Goal: Information Seeking & Learning: Learn about a topic

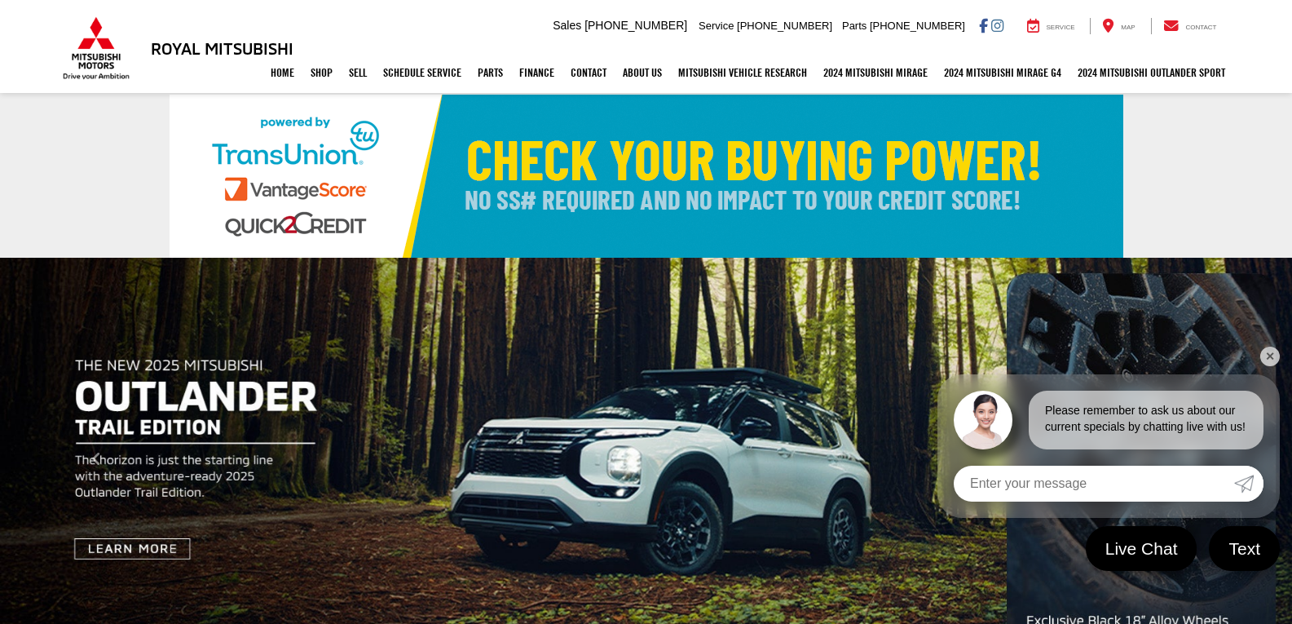
scroll to position [82, 0]
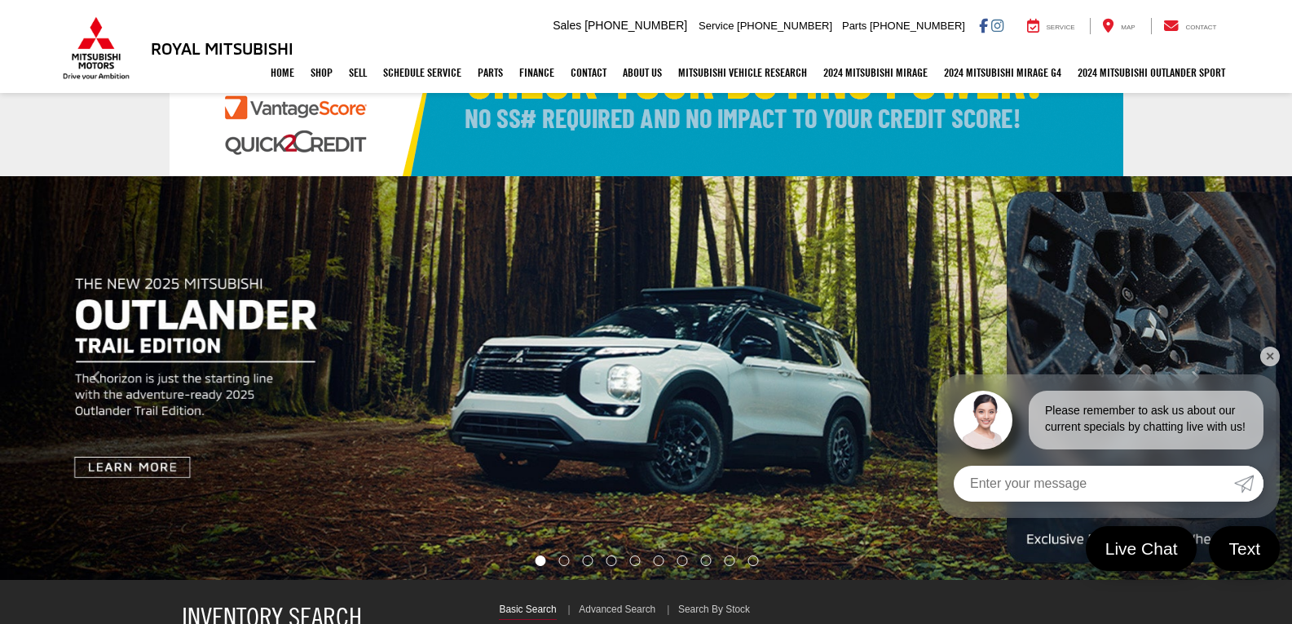
select select "Mitsubishi"
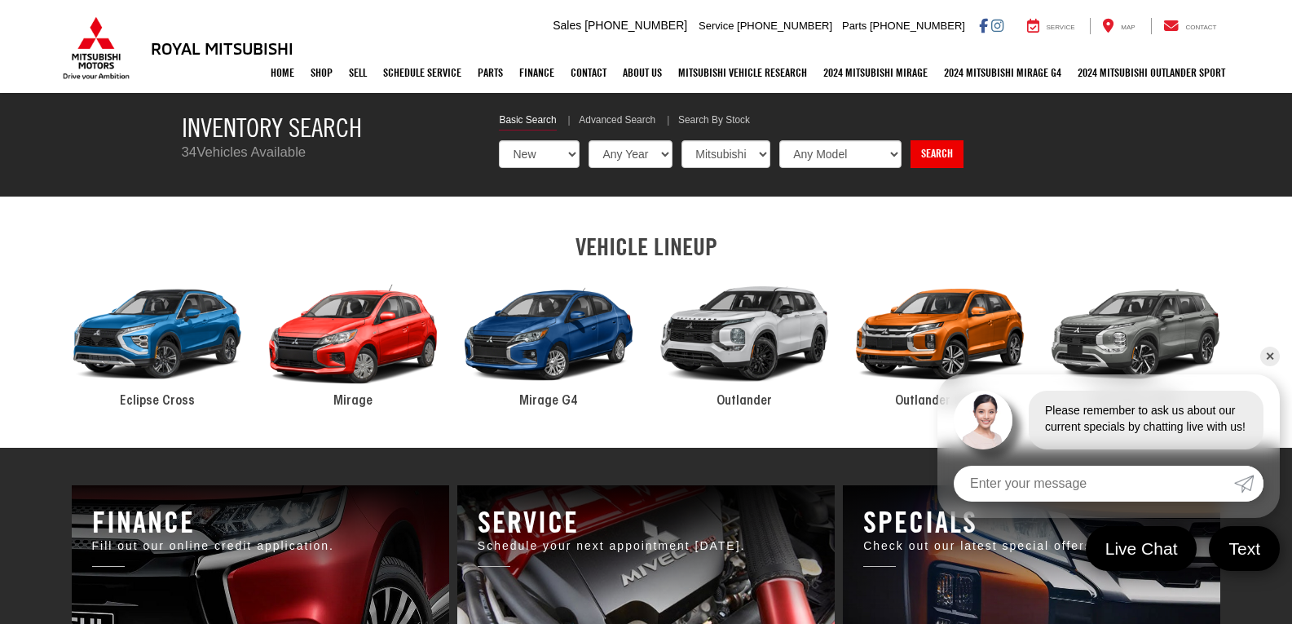
scroll to position [652, 0]
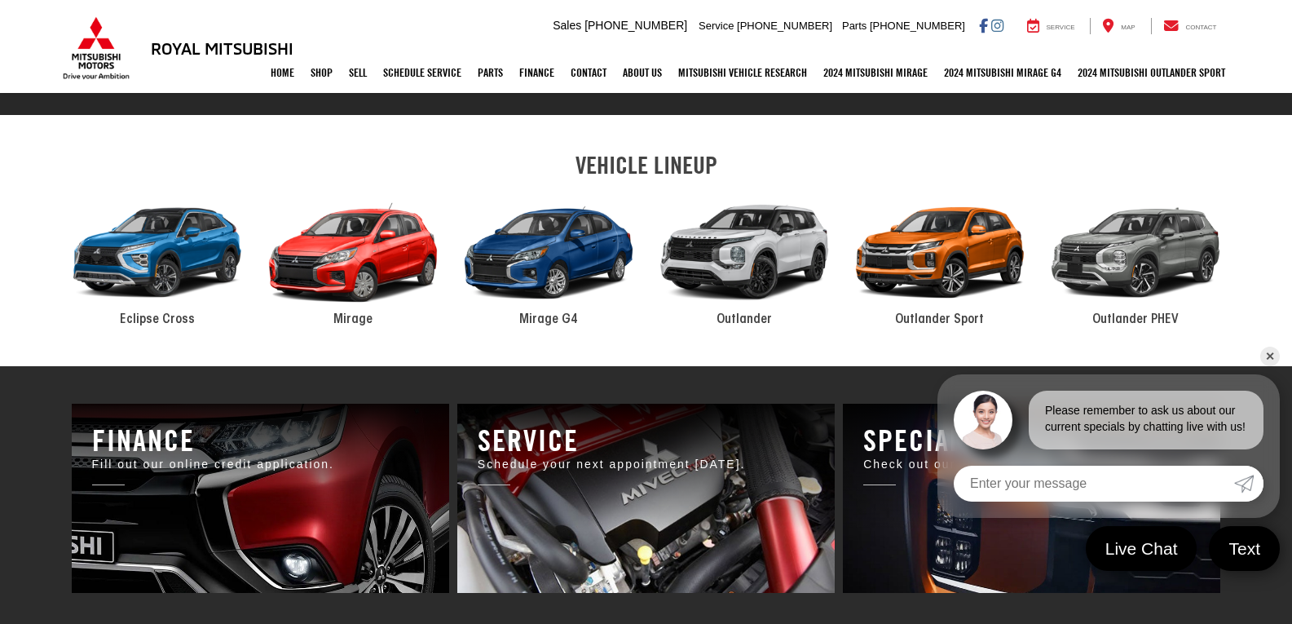
click at [1272, 359] on link "✕" at bounding box center [1270, 356] width 20 height 20
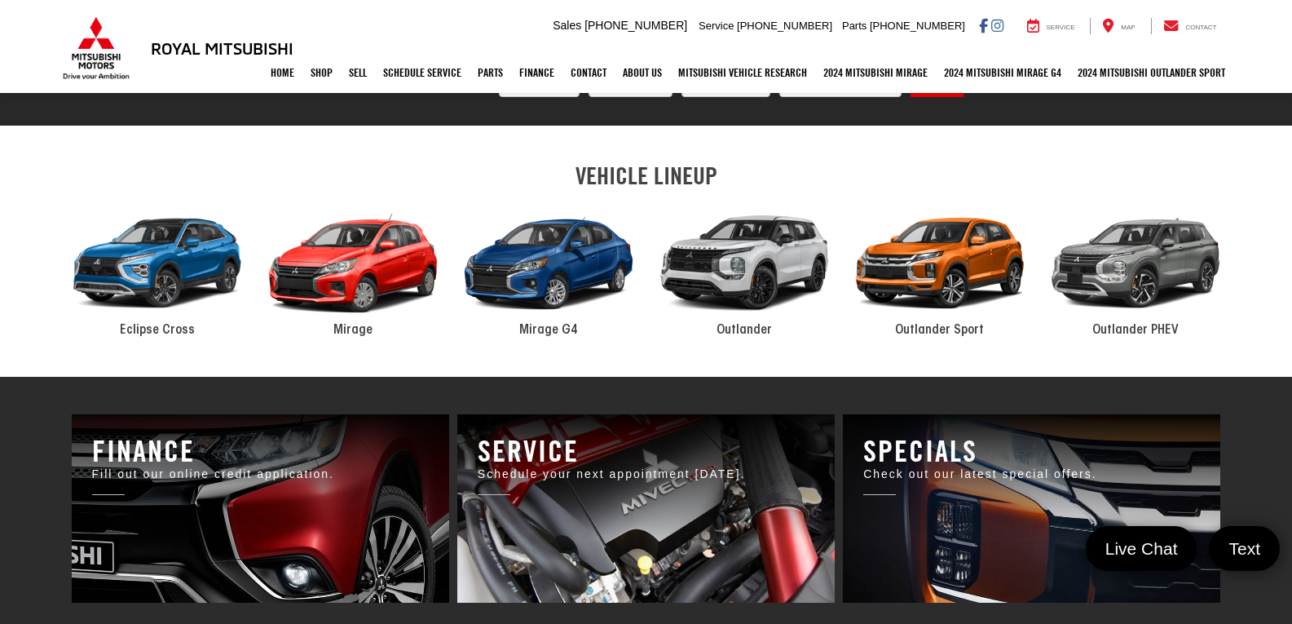
click at [785, 261] on div "2024 Mitsubishi Outlander" at bounding box center [744, 263] width 196 height 132
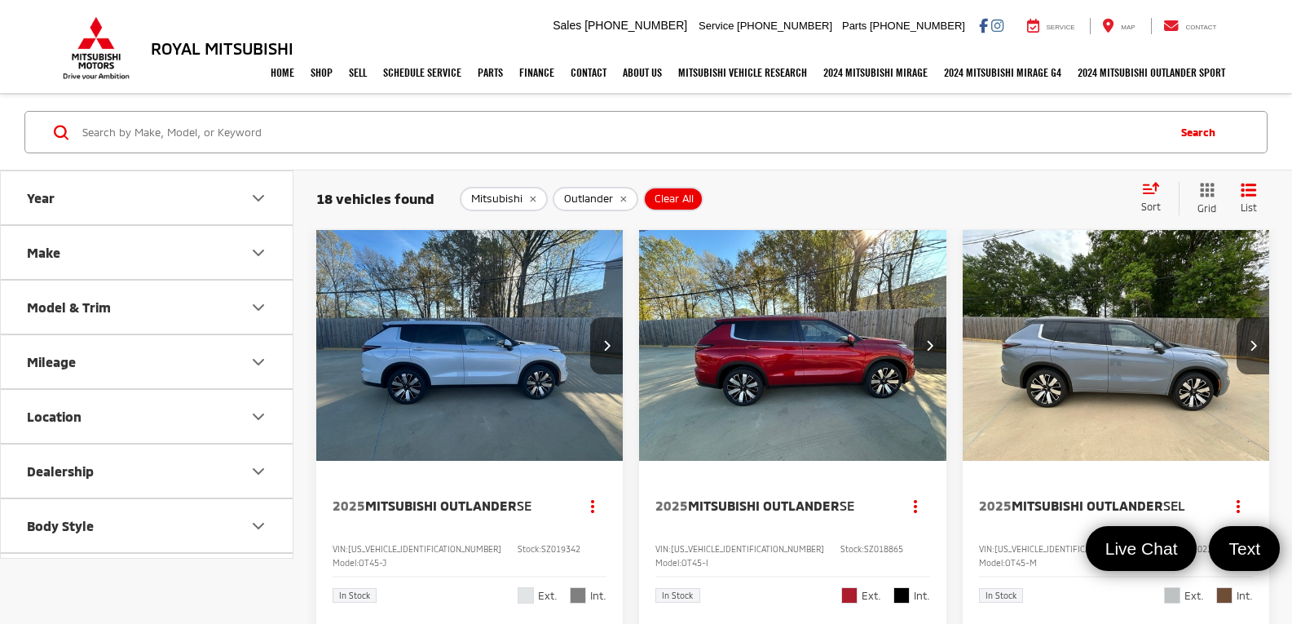
click at [633, 167] on div "Search" at bounding box center [646, 133] width 1292 height 76
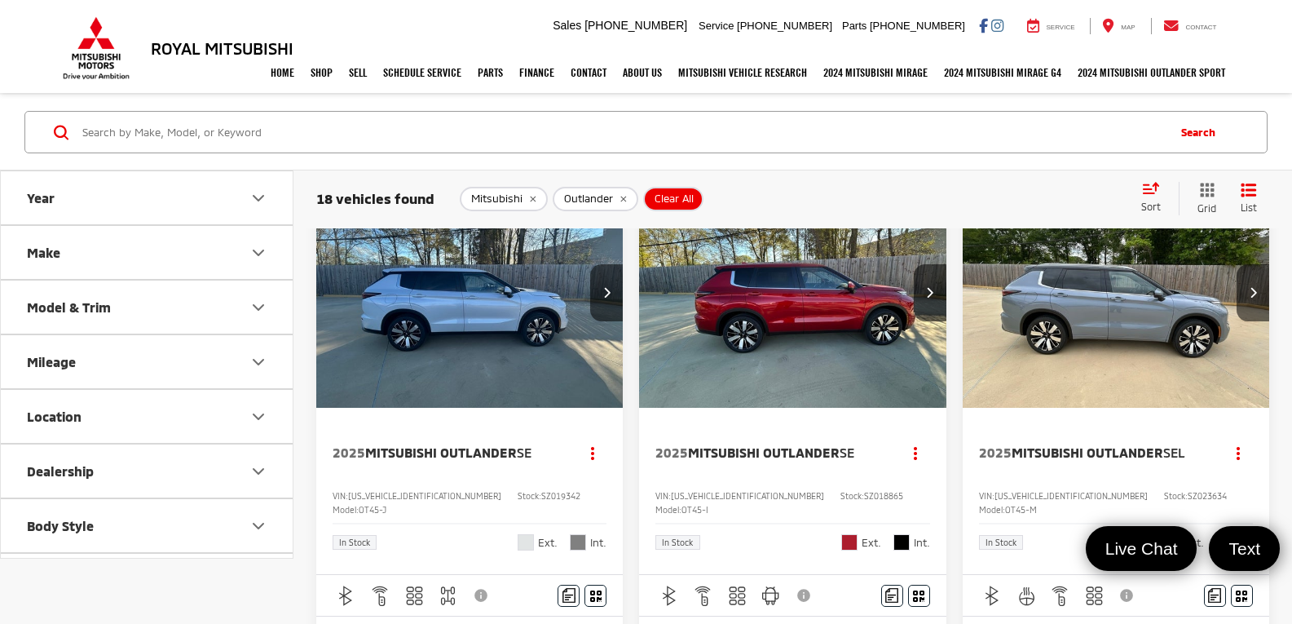
scroll to position [82, 0]
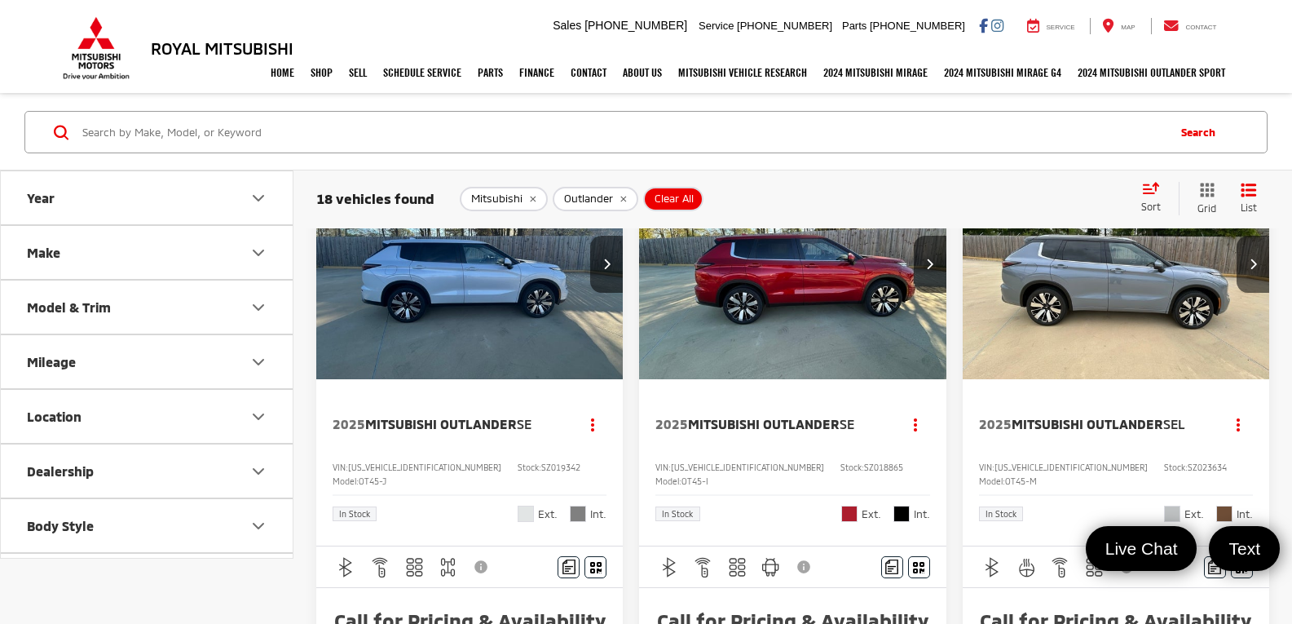
click at [506, 326] on img "2025 Mitsubishi Outlander SE 0" at bounding box center [469, 264] width 309 height 232
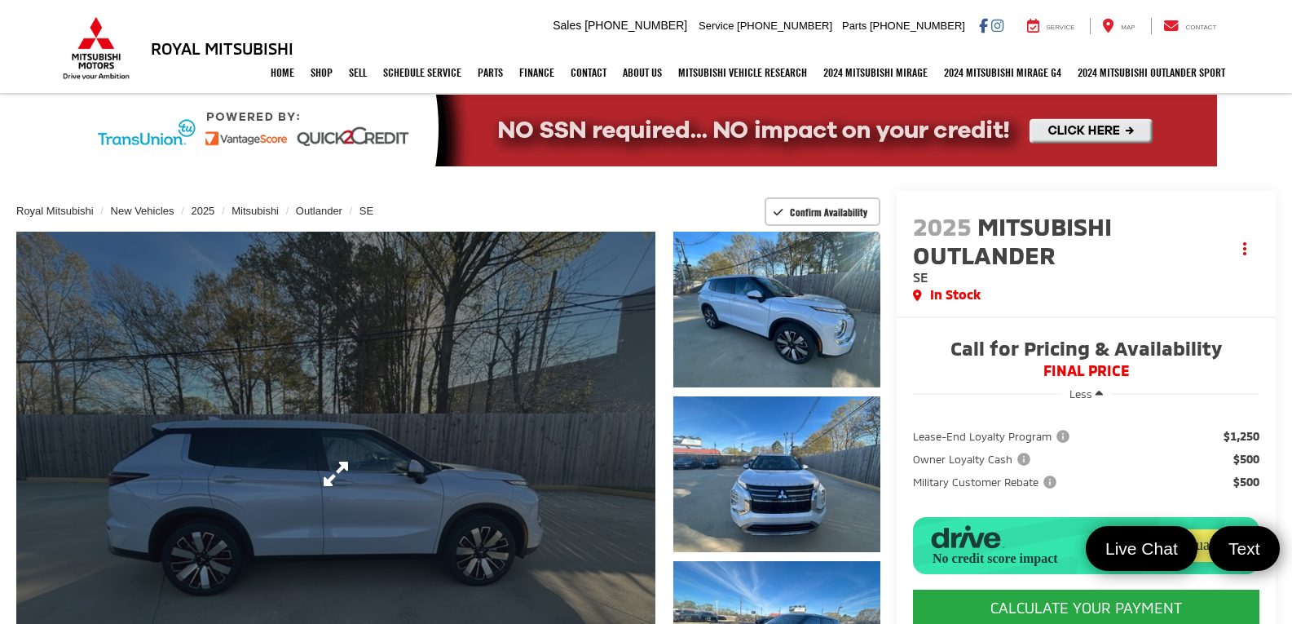
click at [455, 501] on link "Expand Photo 0" at bounding box center [335, 474] width 639 height 484
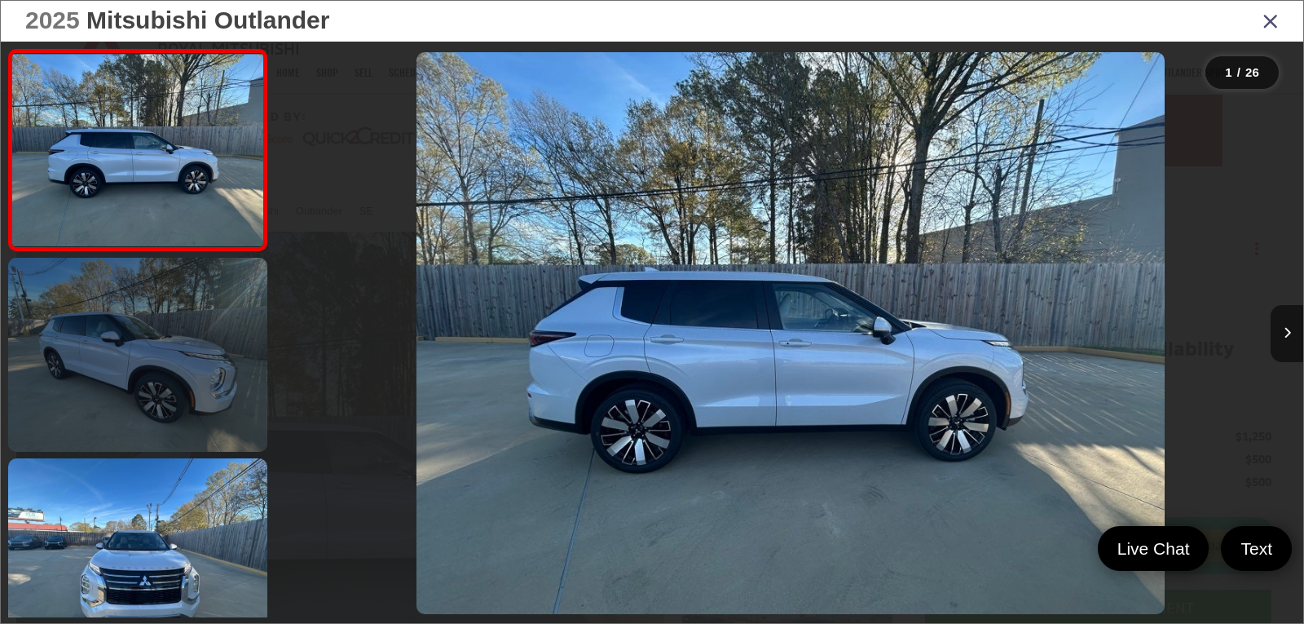
click at [239, 395] on link at bounding box center [137, 355] width 259 height 194
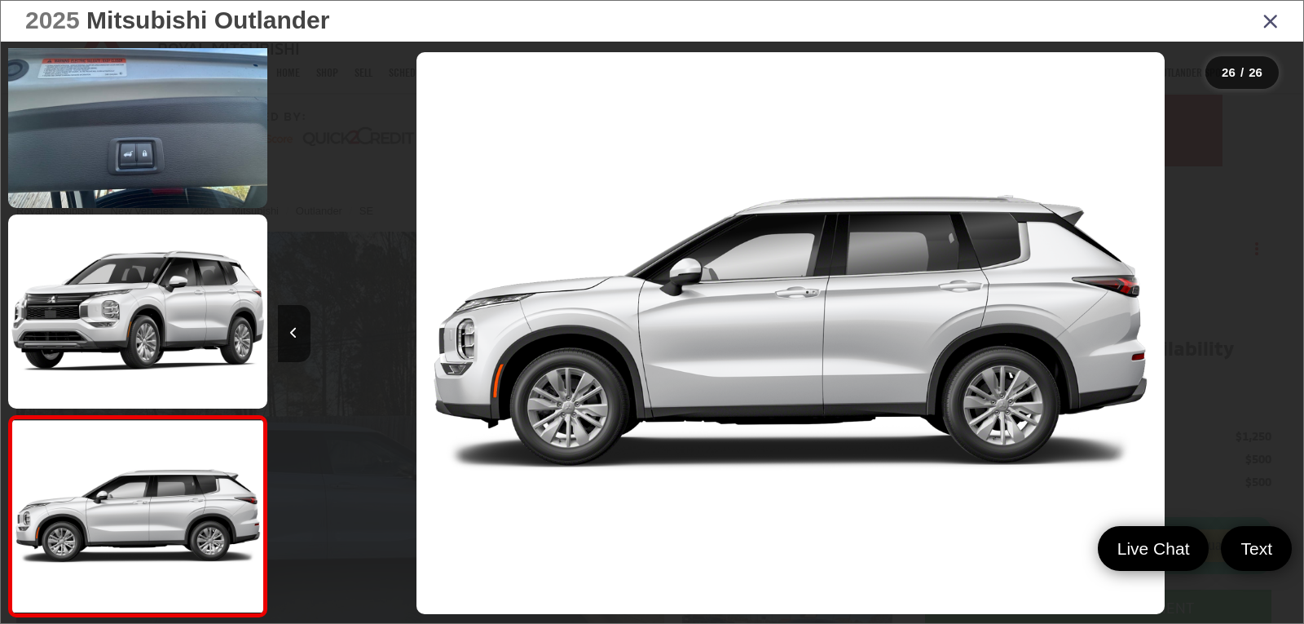
click at [1263, 15] on icon "Close gallery" at bounding box center [1271, 20] width 16 height 21
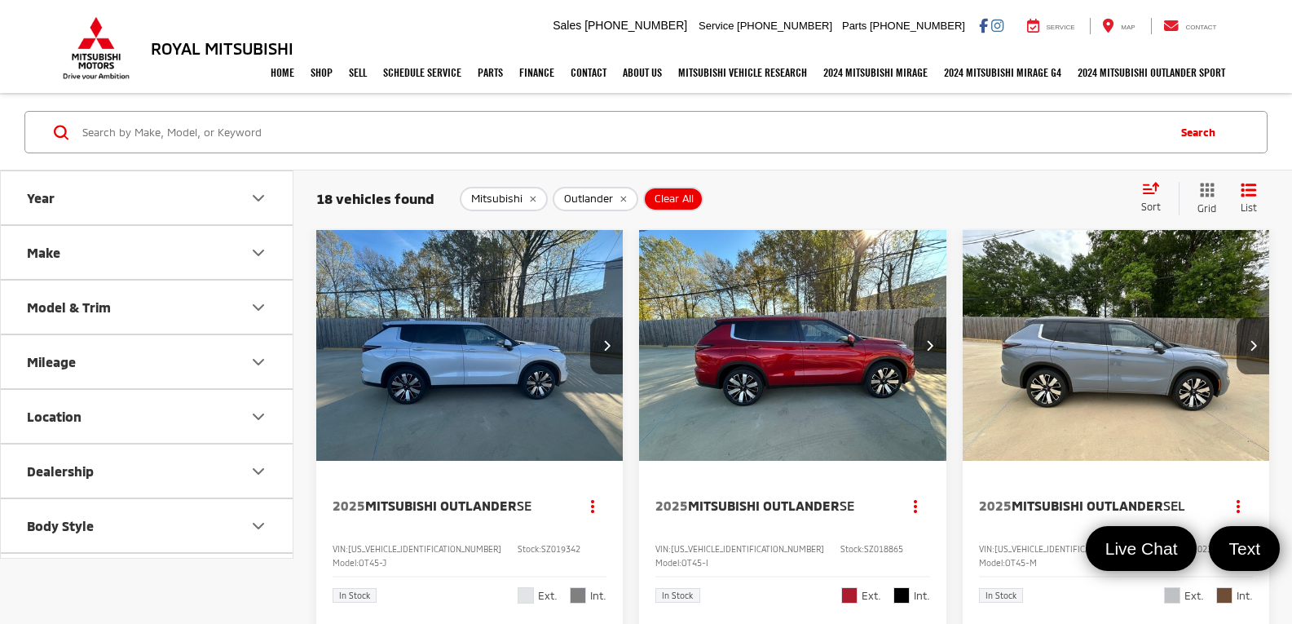
click at [1115, 344] on img "2025 Mitsubishi Outlander SEL 0" at bounding box center [1116, 346] width 309 height 232
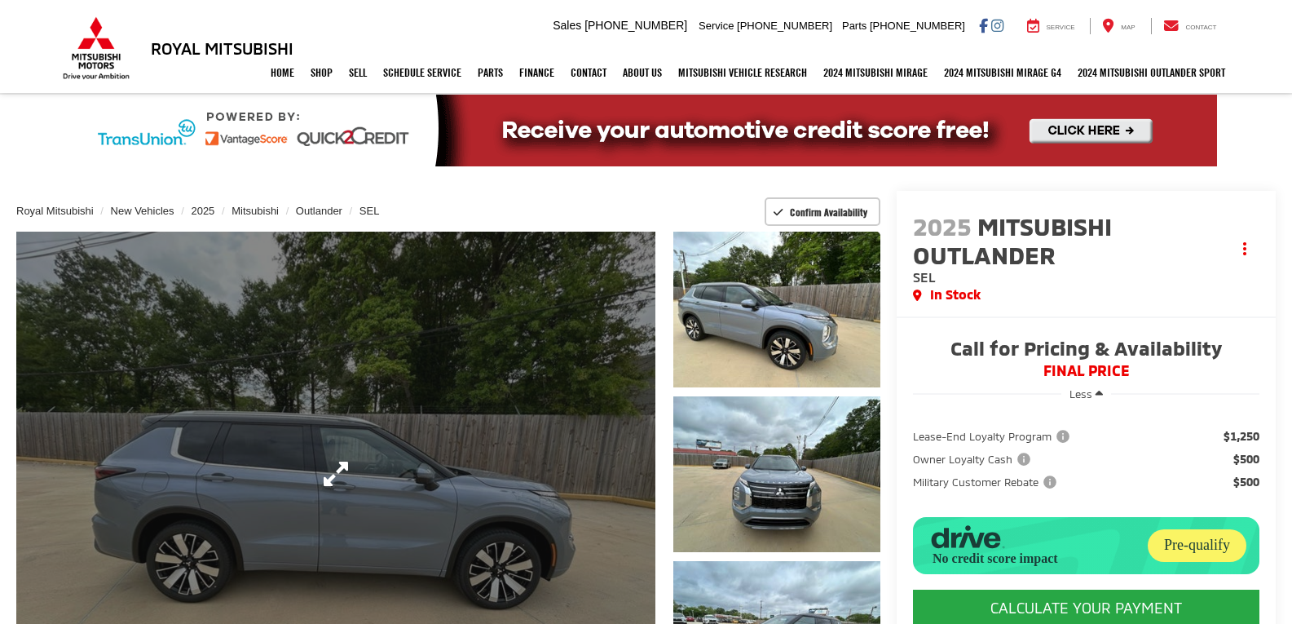
click at [442, 477] on link "Expand Photo 0" at bounding box center [335, 474] width 639 height 484
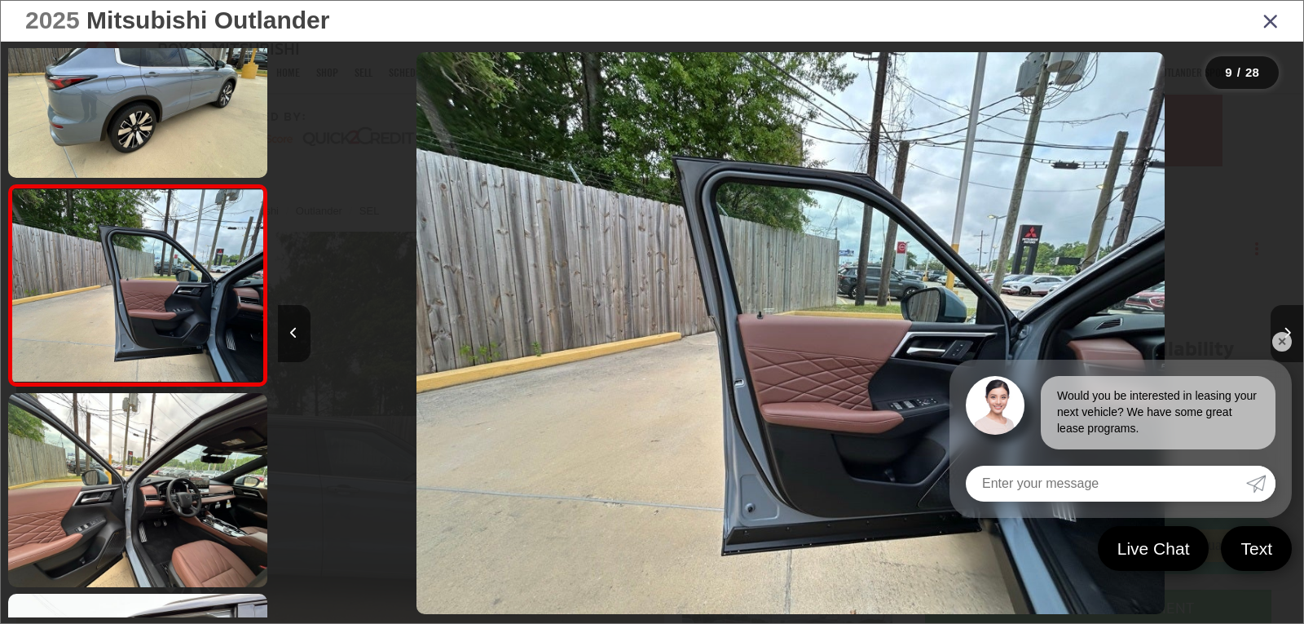
click at [1285, 343] on link "✕" at bounding box center [1282, 342] width 20 height 20
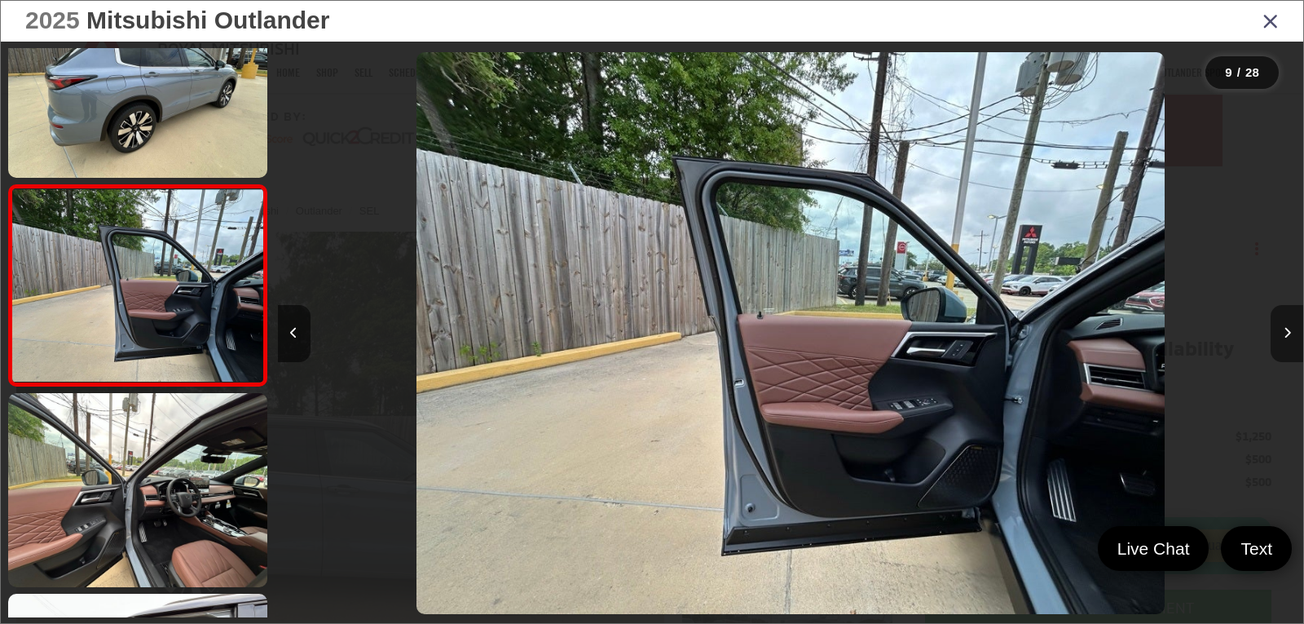
click at [1290, 326] on button "Next image" at bounding box center [1287, 333] width 33 height 57
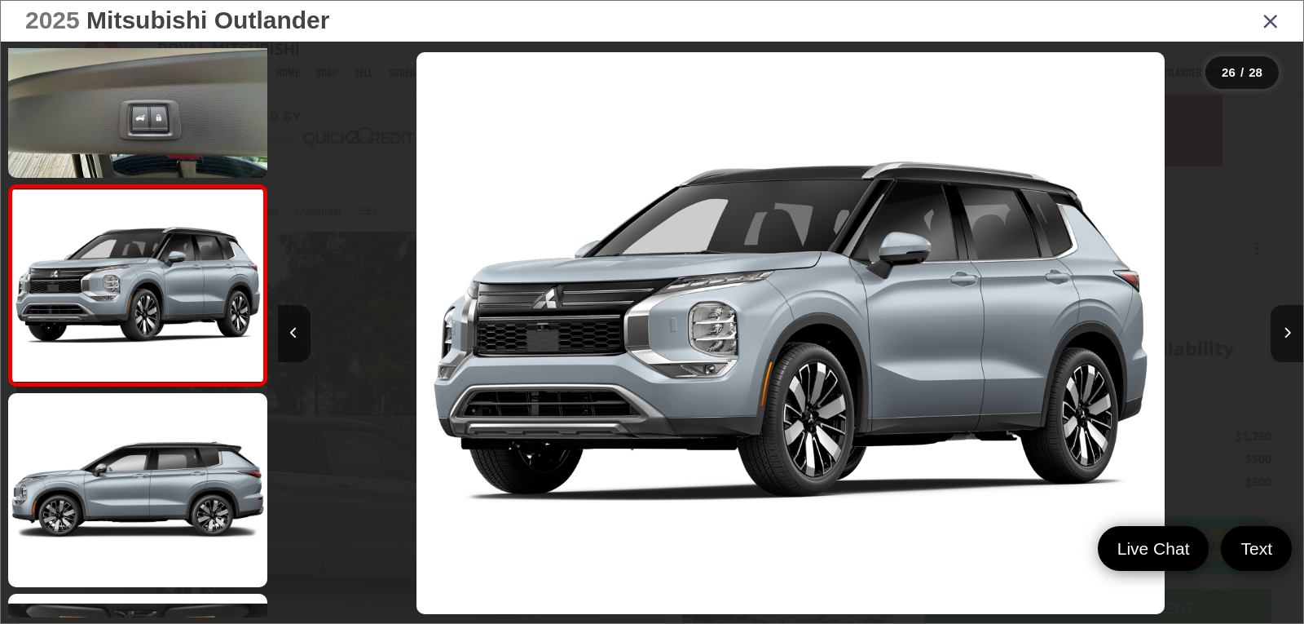
click at [1281, 24] on div "2025 Mitsubishi Outlander" at bounding box center [652, 21] width 1303 height 41
click at [1273, 24] on icon "Close gallery" at bounding box center [1271, 20] width 16 height 21
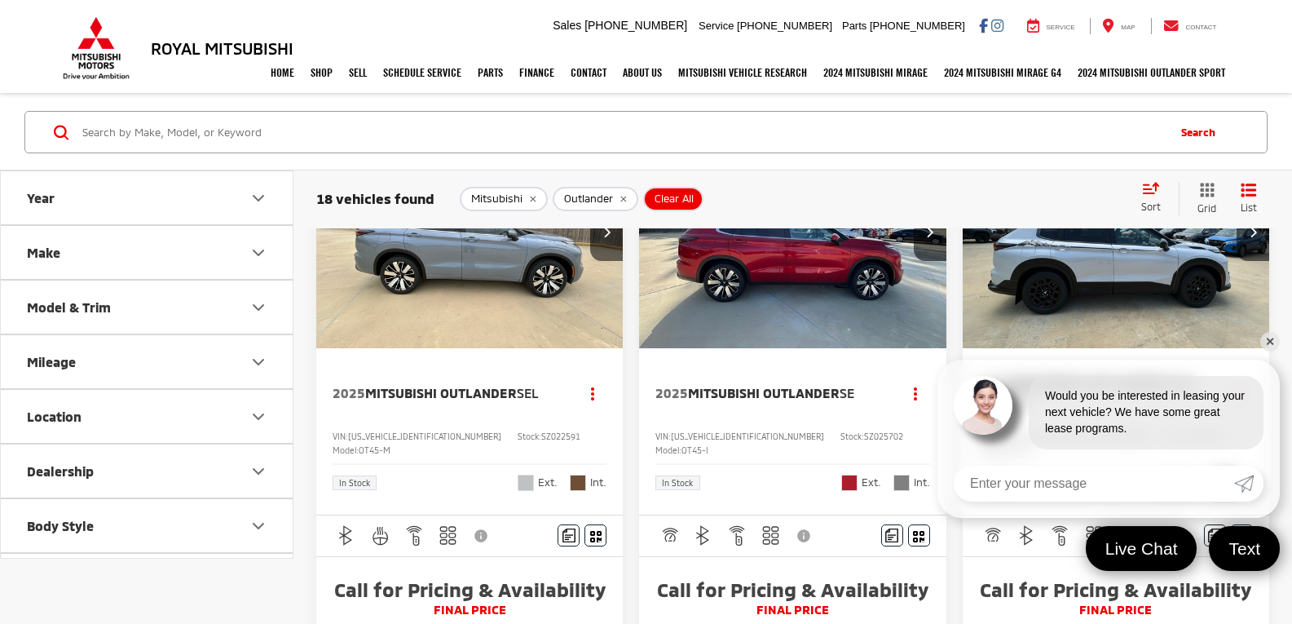
scroll to position [978, 0]
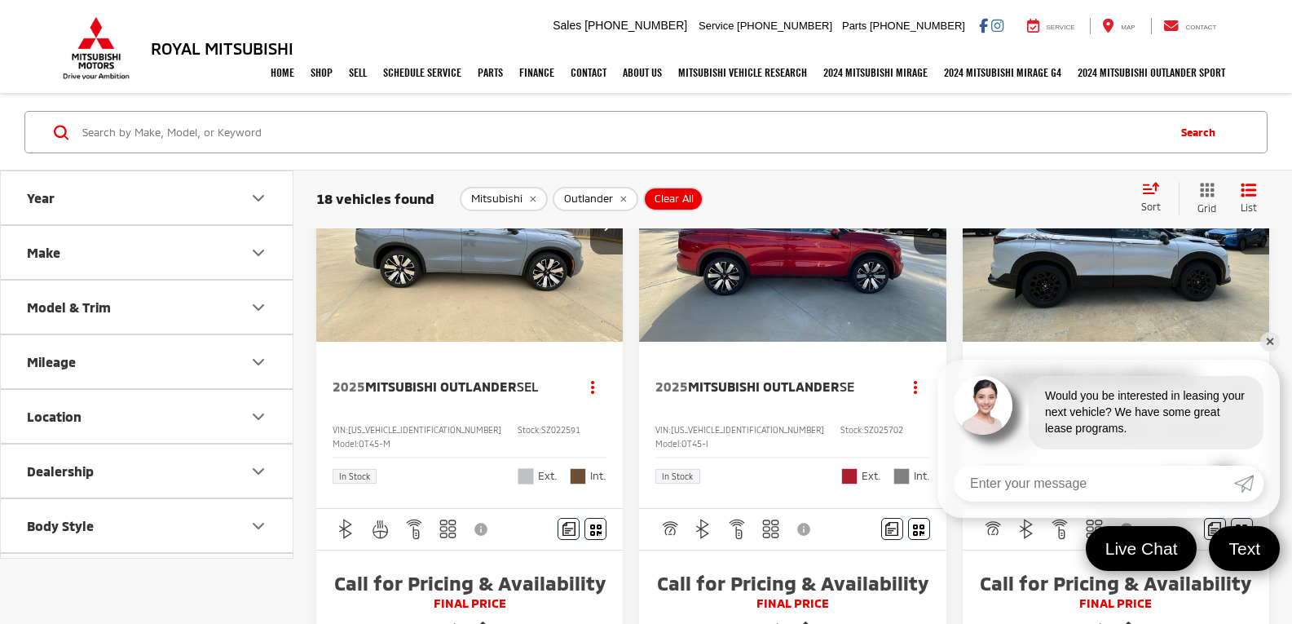
click at [1270, 342] on link "✕" at bounding box center [1270, 342] width 20 height 20
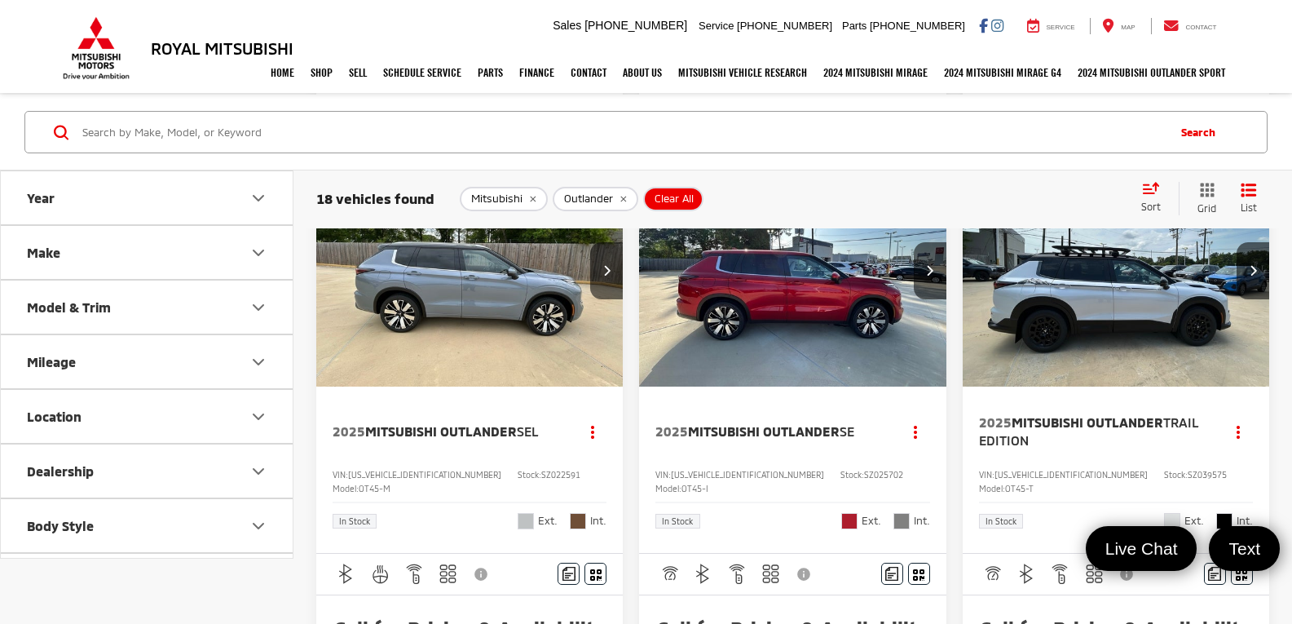
scroll to position [897, 0]
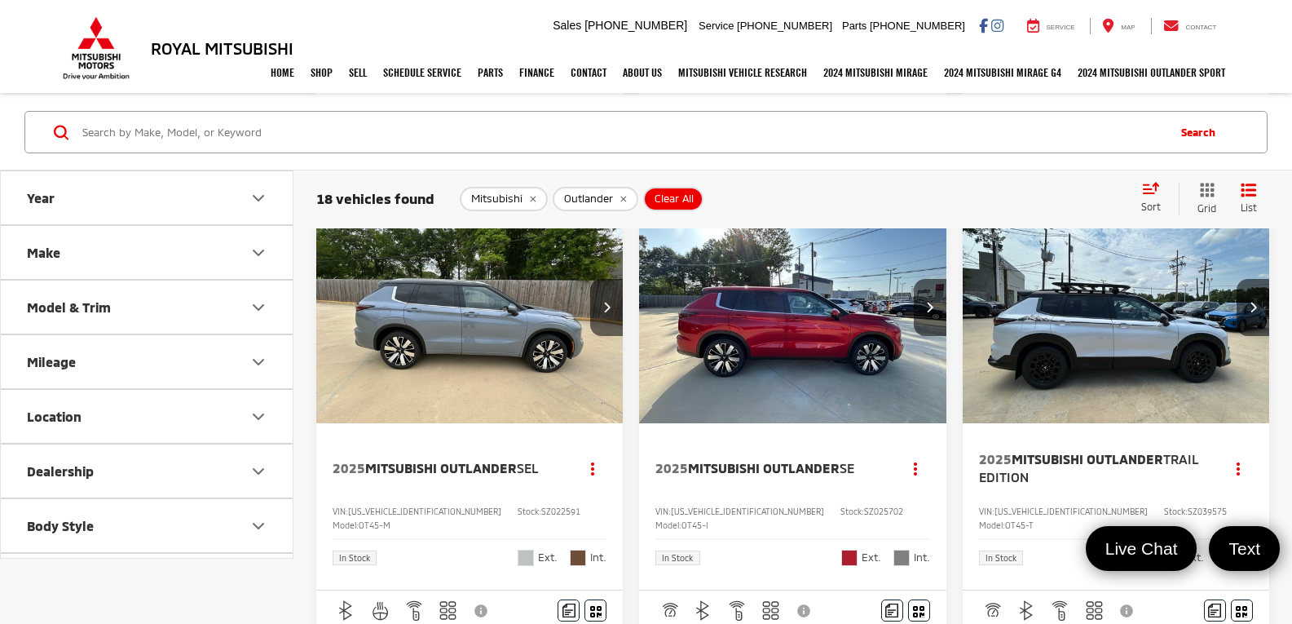
click at [1126, 322] on img "2025 Mitsubishi Outlander Trail Edition 0" at bounding box center [1116, 308] width 309 height 232
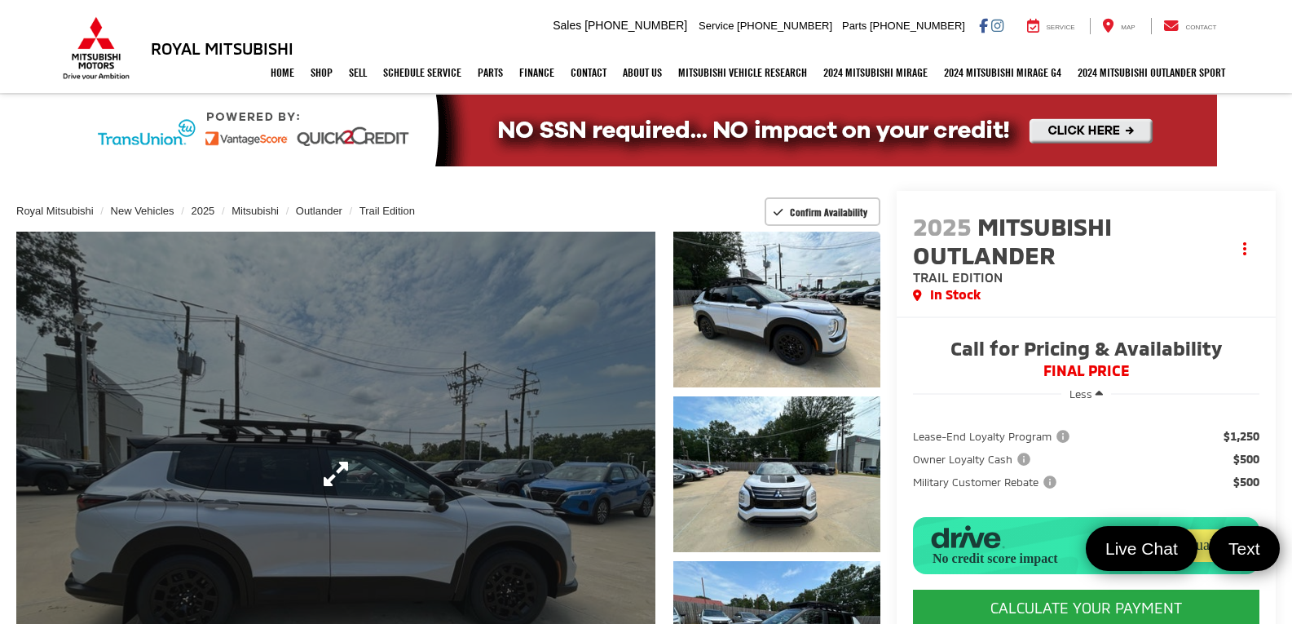
click at [373, 424] on link "Expand Photo 0" at bounding box center [335, 474] width 639 height 484
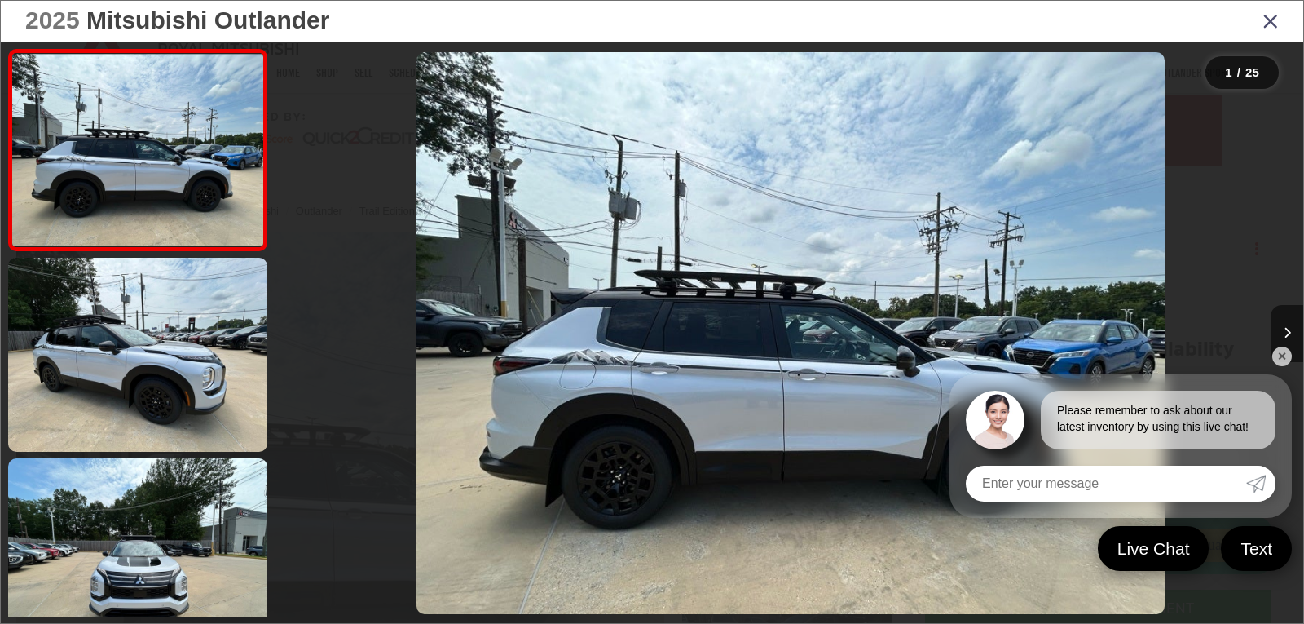
click at [1277, 359] on link "✕" at bounding box center [1282, 356] width 20 height 20
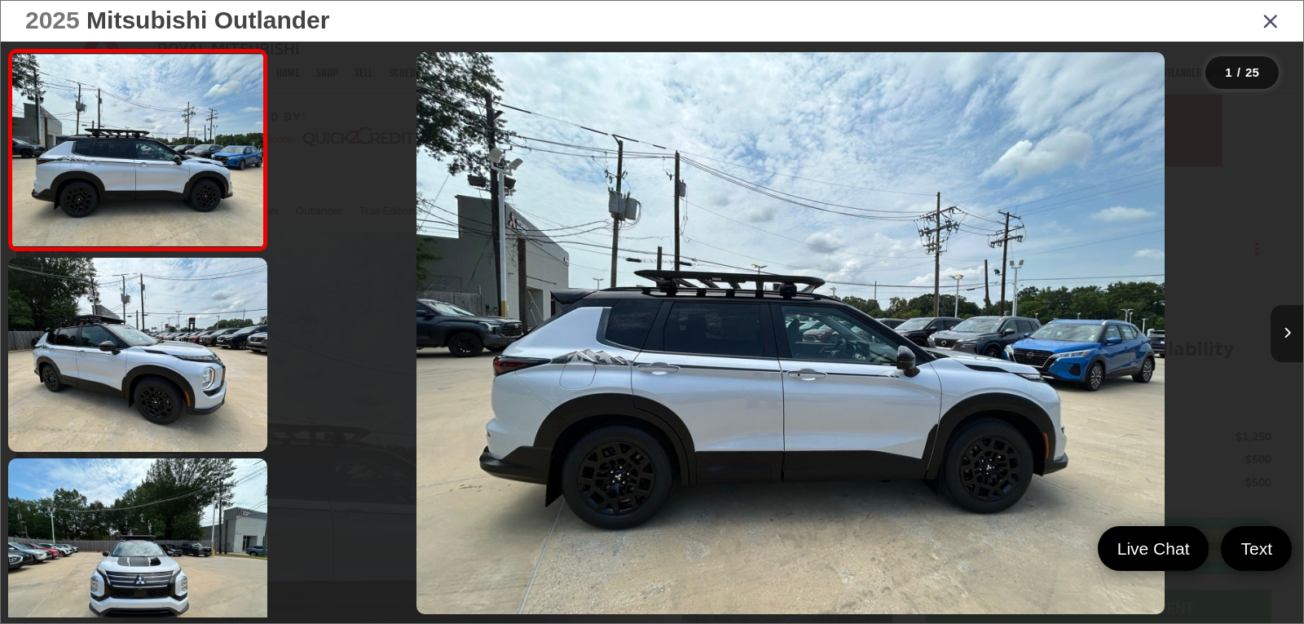
click at [1279, 328] on button "Next image" at bounding box center [1287, 333] width 33 height 57
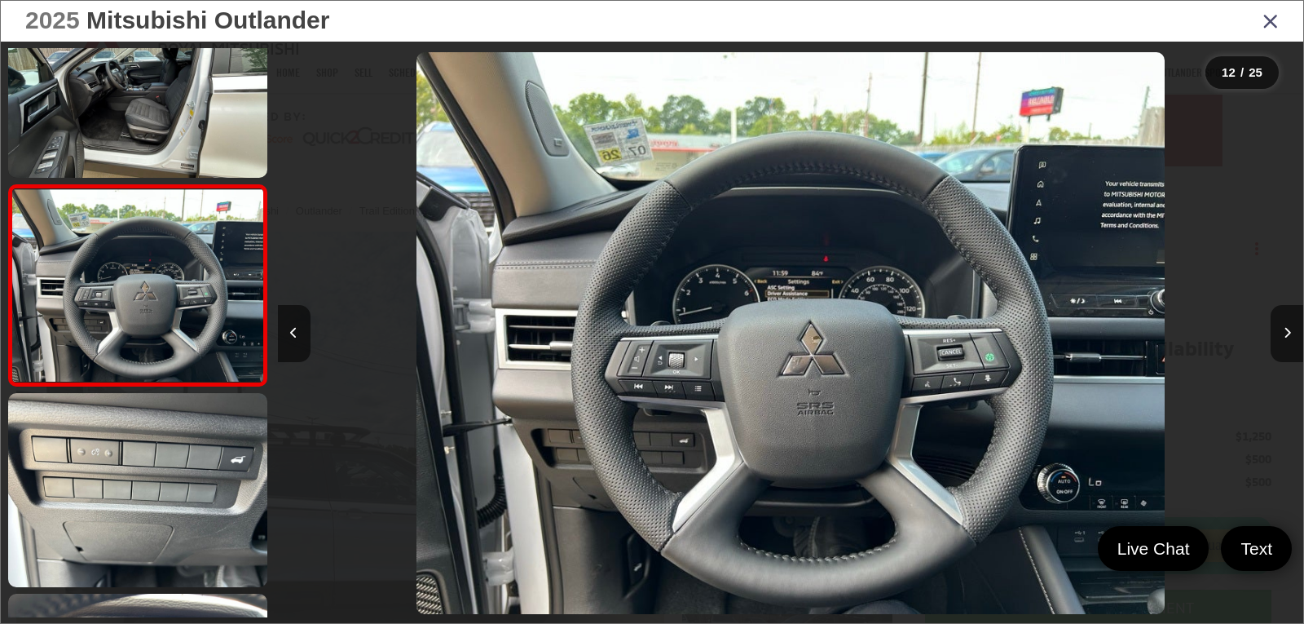
click at [1271, 19] on icon "Close gallery" at bounding box center [1271, 20] width 16 height 21
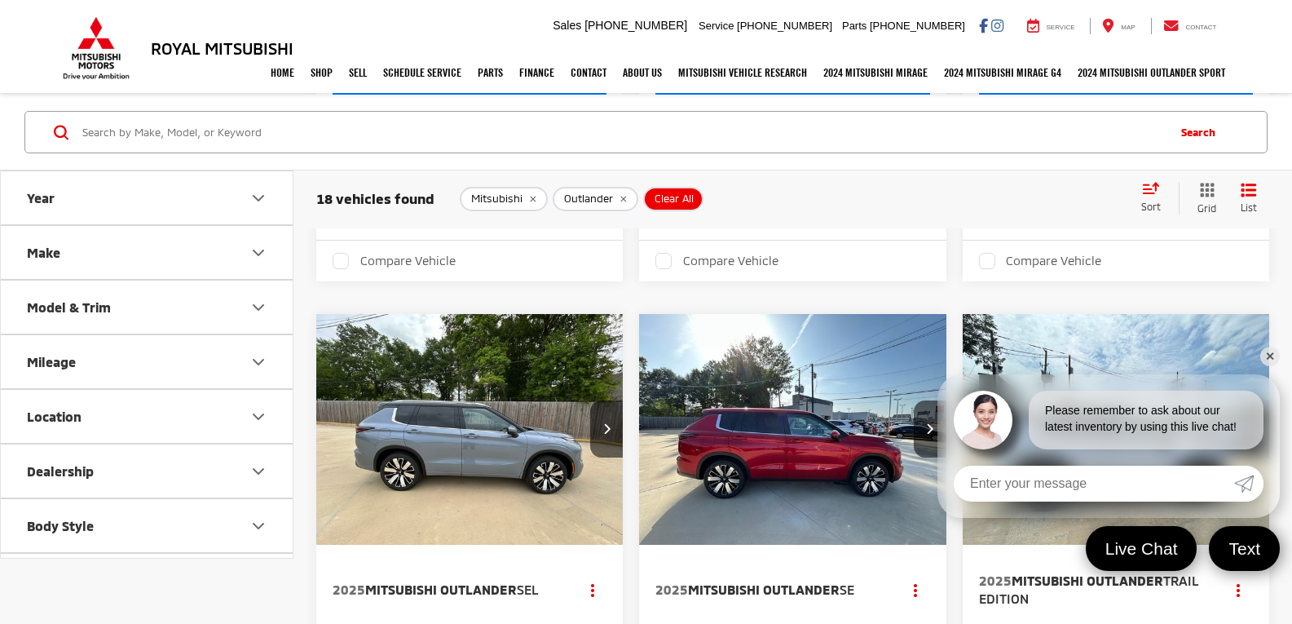
scroll to position [815, 0]
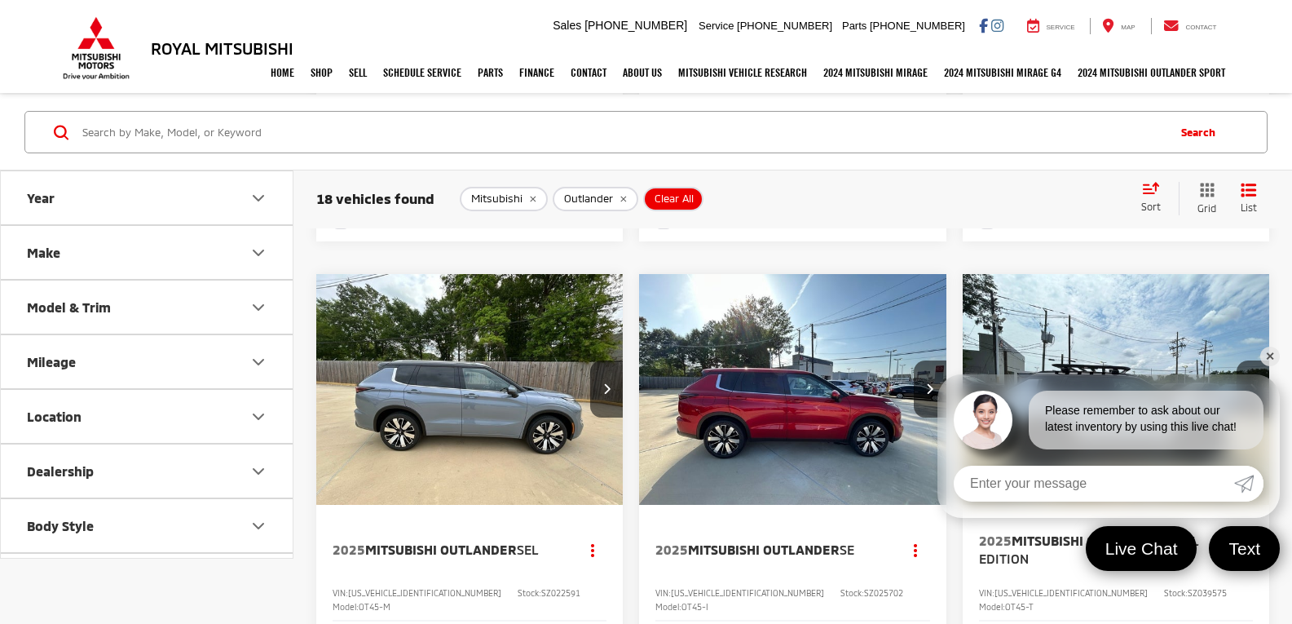
click at [1263, 356] on link "✕" at bounding box center [1270, 356] width 20 height 20
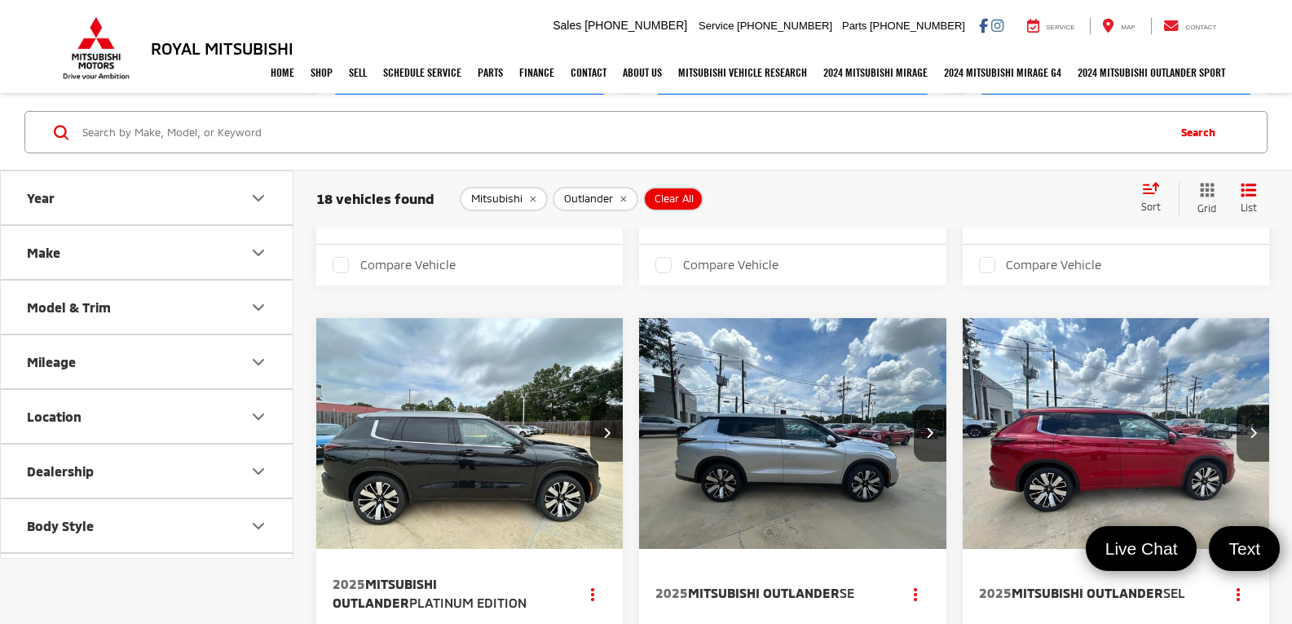
scroll to position [1712, 0]
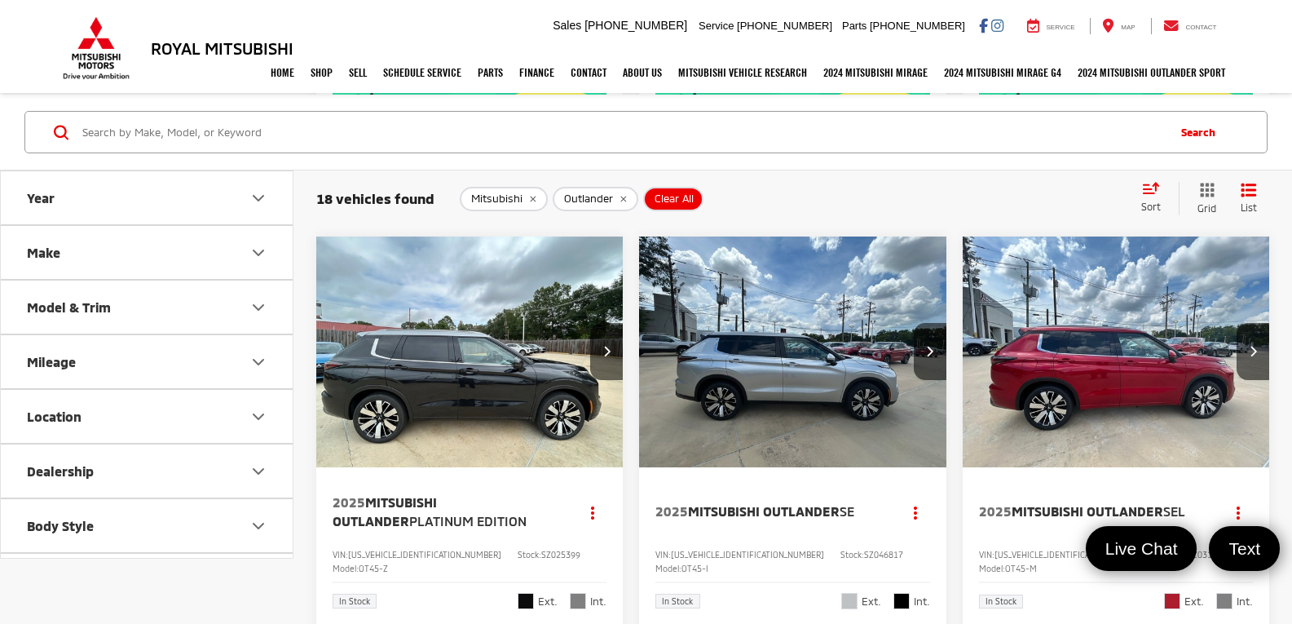
click at [532, 357] on img "2025 Mitsubishi Outlander Platinum Edition 0" at bounding box center [469, 352] width 309 height 232
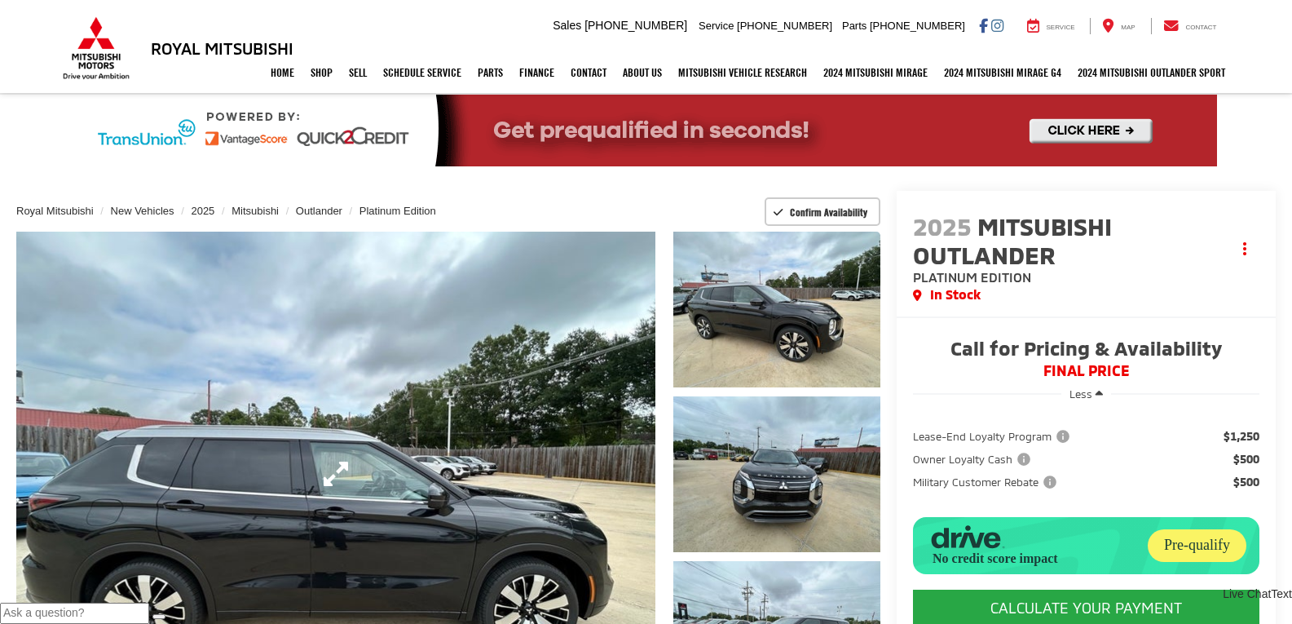
click at [426, 371] on link "Expand Photo 0" at bounding box center [335, 474] width 639 height 484
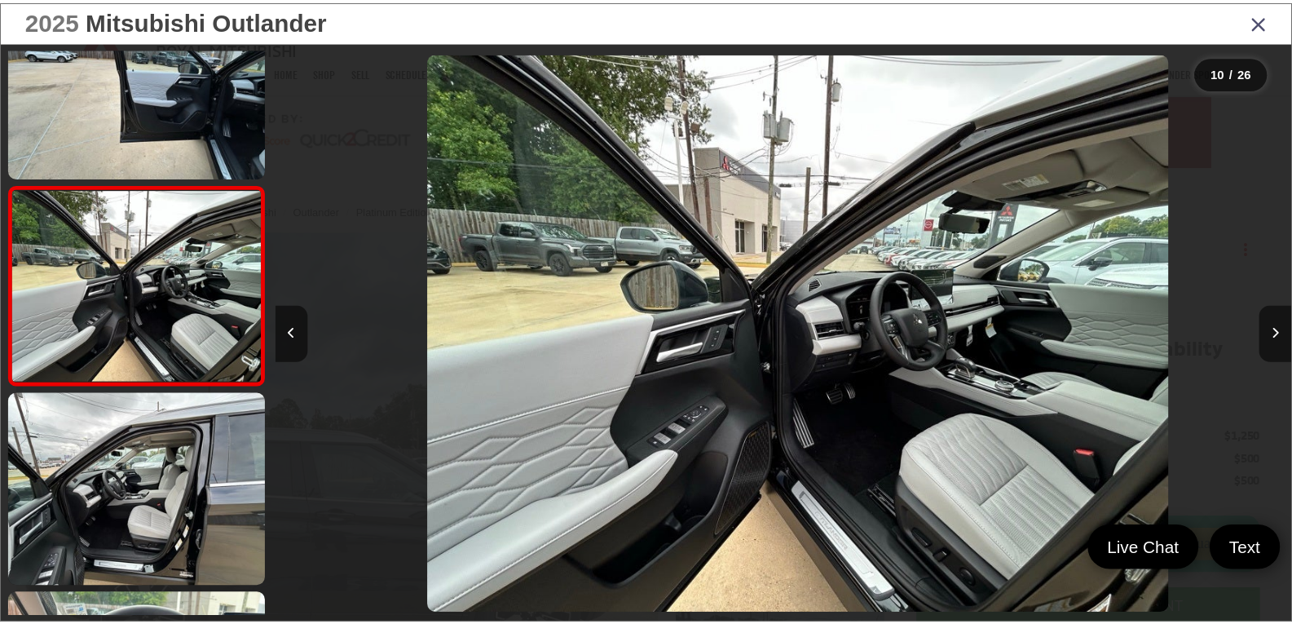
scroll to position [0, 9232]
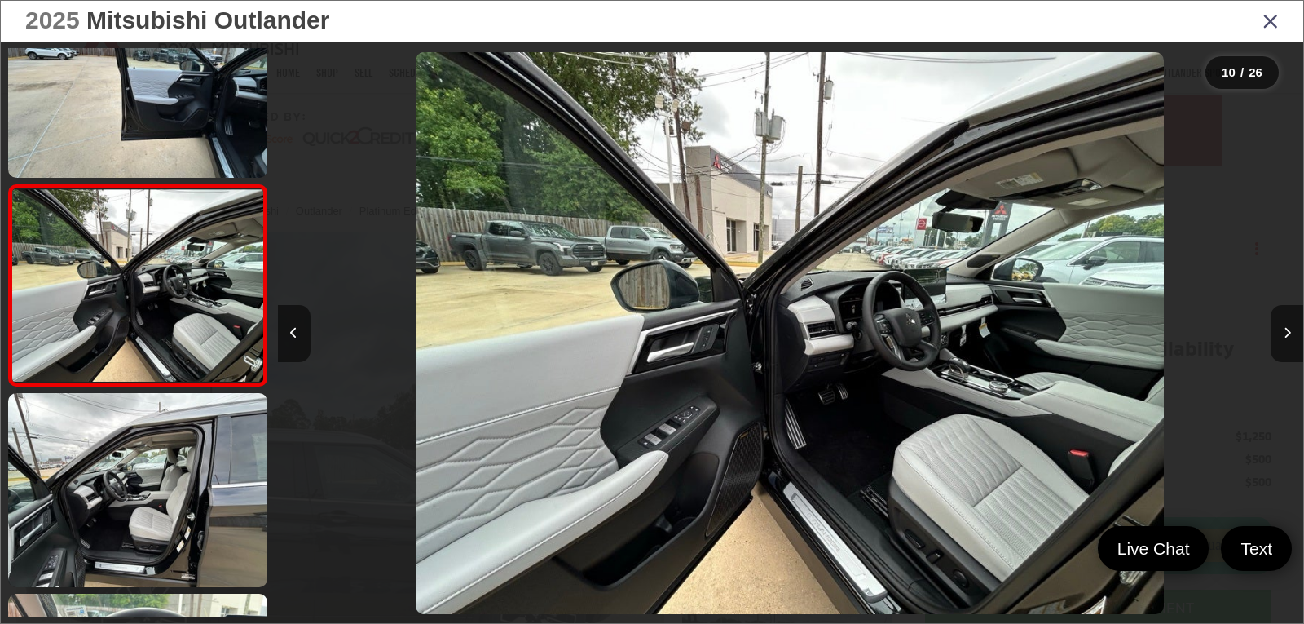
click at [1284, 11] on div "2025 Mitsubishi Outlander" at bounding box center [652, 21] width 1303 height 41
click at [1273, 21] on icon "Close gallery" at bounding box center [1271, 20] width 16 height 21
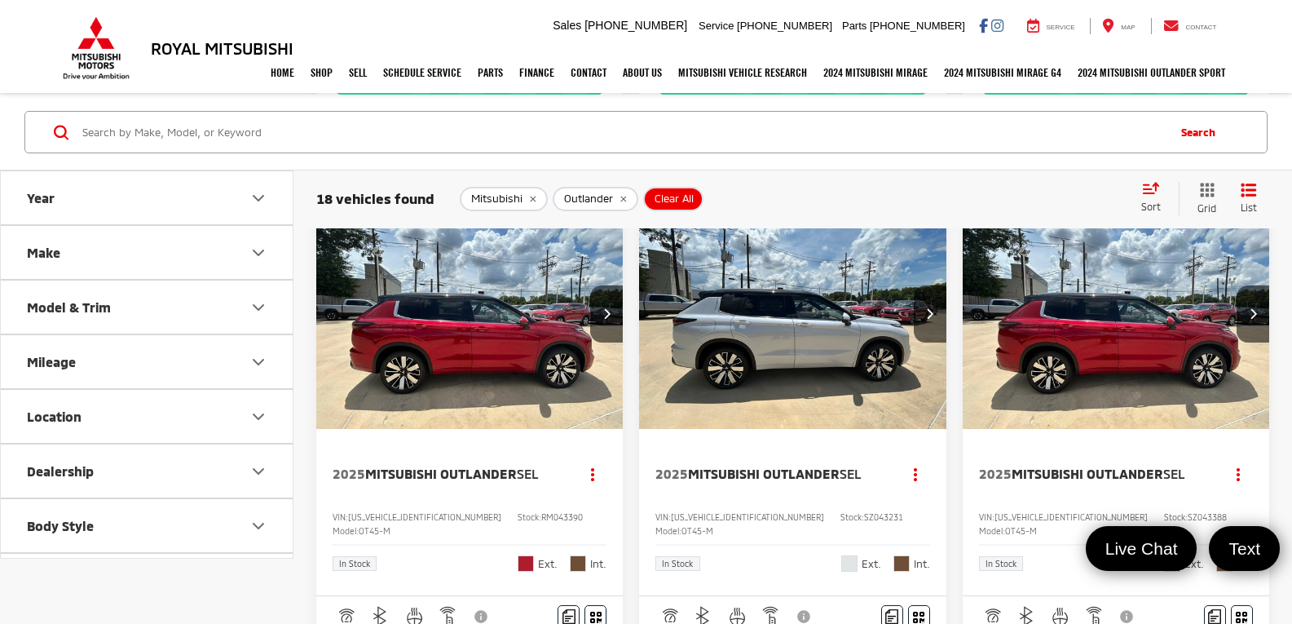
scroll to position [2527, 0]
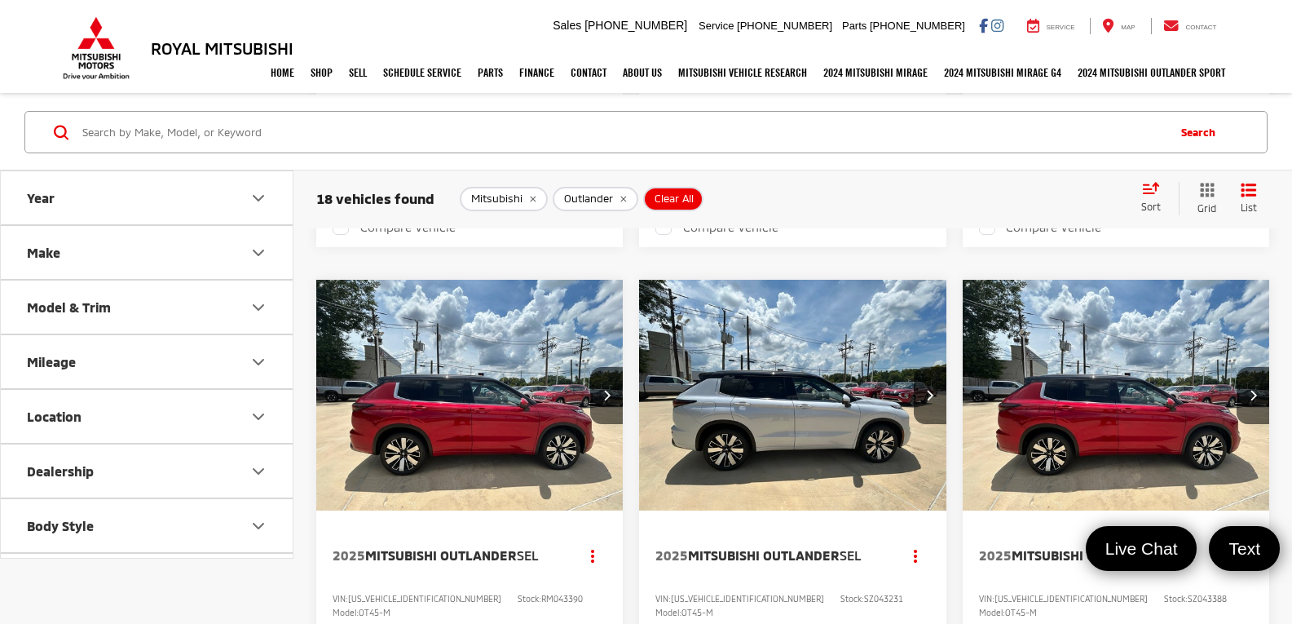
click at [836, 353] on img "2025 Mitsubishi Outlander SEL 0" at bounding box center [792, 396] width 309 height 232
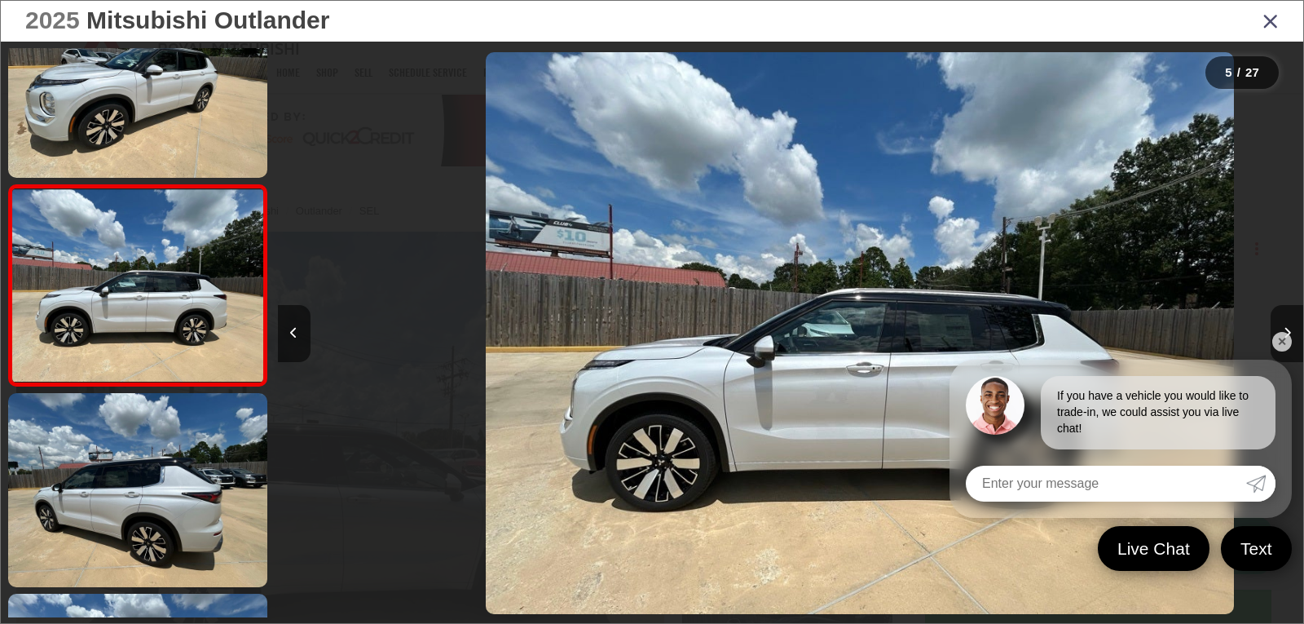
scroll to position [0, 4103]
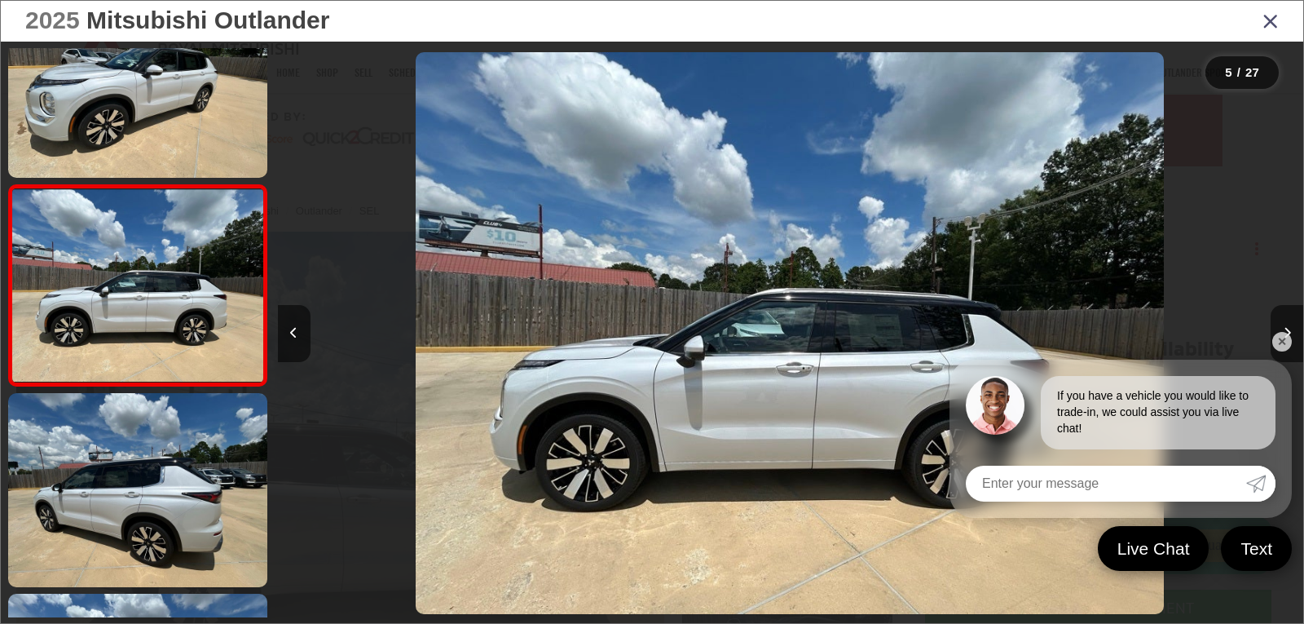
click at [1277, 340] on link "✕" at bounding box center [1282, 342] width 20 height 20
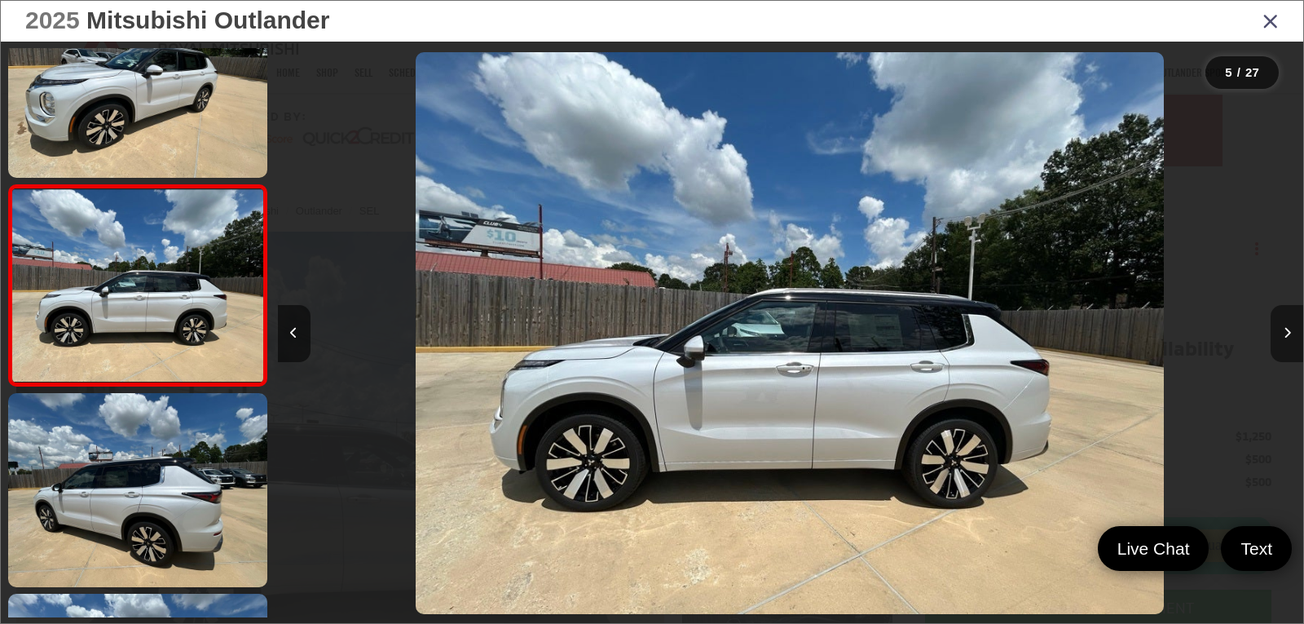
click at [1285, 314] on button "Next image" at bounding box center [1287, 333] width 33 height 57
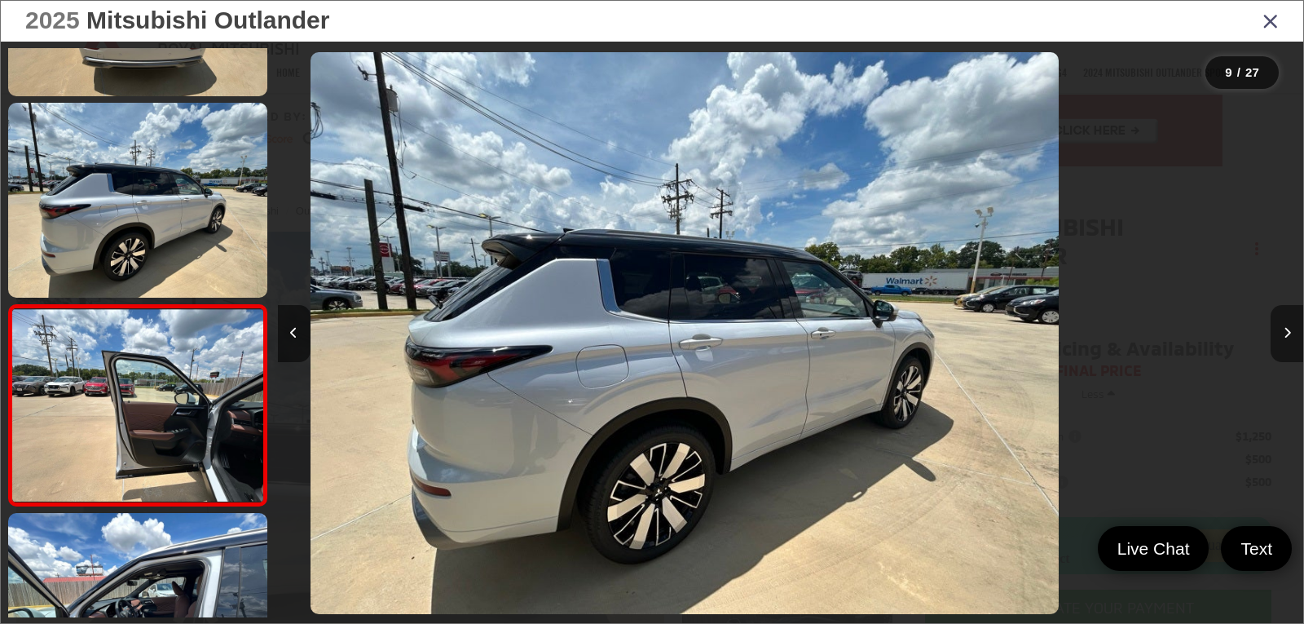
scroll to position [0, 0]
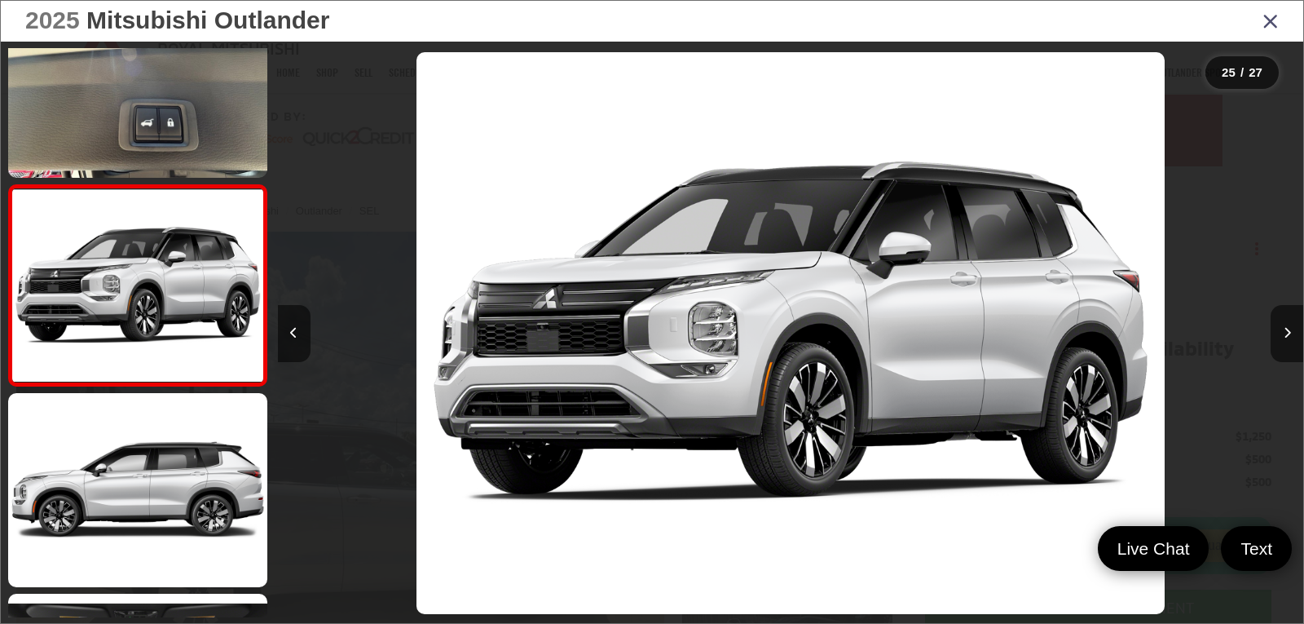
click at [1261, 24] on div "2025 Mitsubishi Outlander" at bounding box center [652, 21] width 1303 height 41
click at [1271, 20] on icon "Close gallery" at bounding box center [1271, 20] width 16 height 21
